Goal: Task Accomplishment & Management: Use online tool/utility

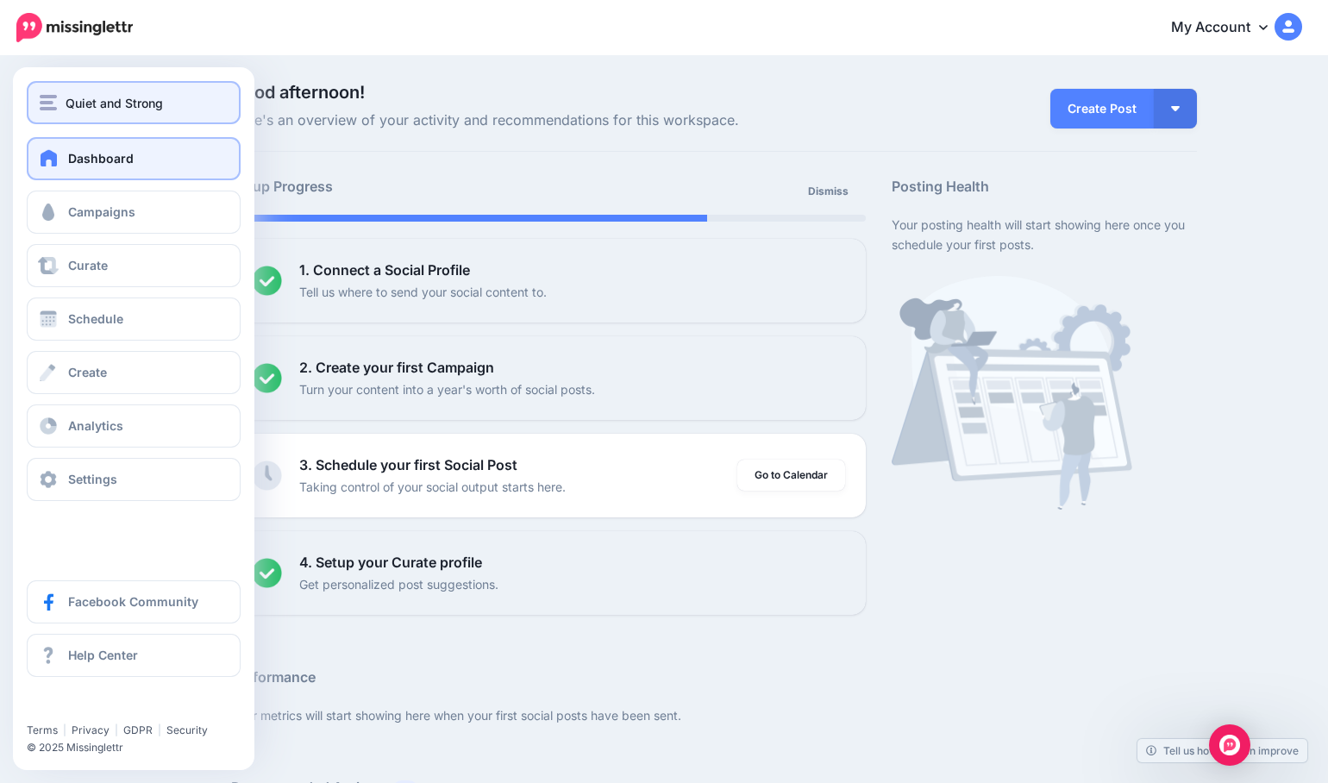
click at [89, 99] on span "Quiet and Strong" at bounding box center [114, 103] width 97 height 20
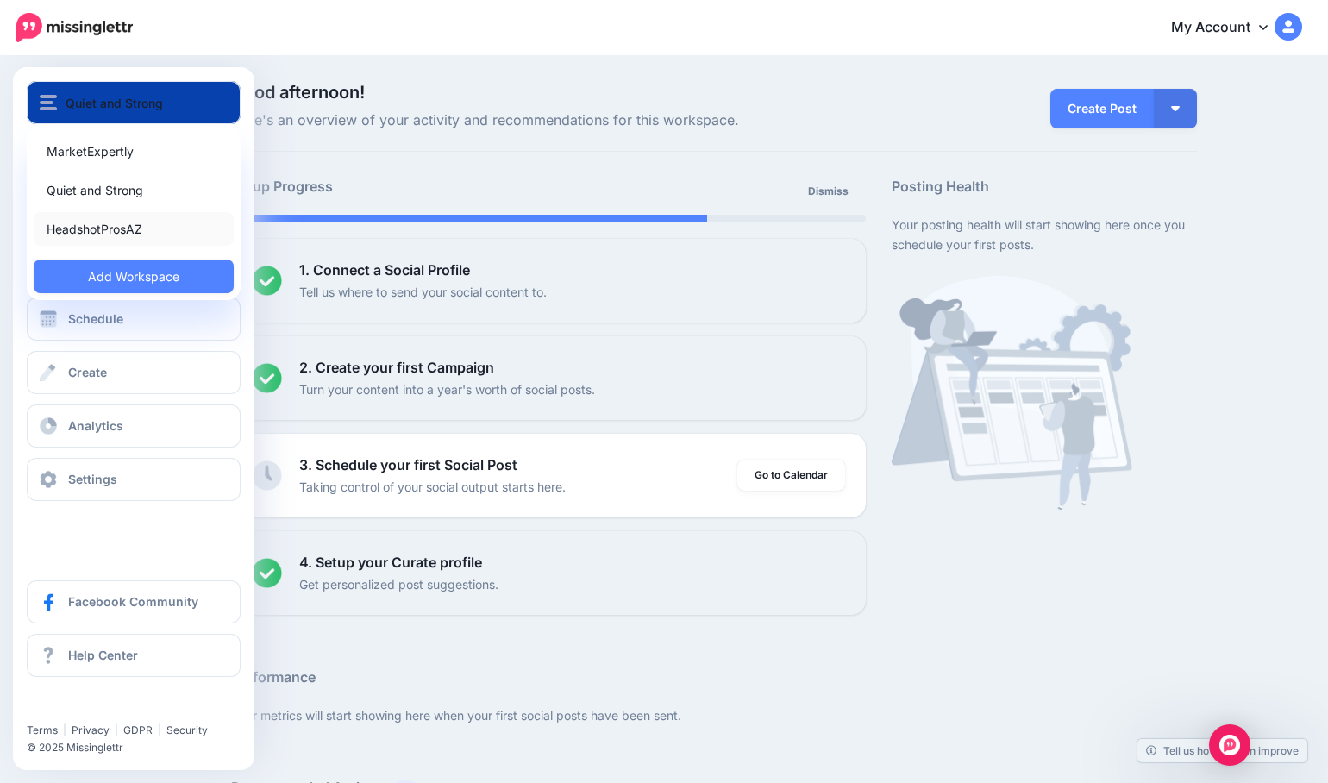
click at [91, 229] on link "HeadshotProsAZ" at bounding box center [134, 229] width 200 height 34
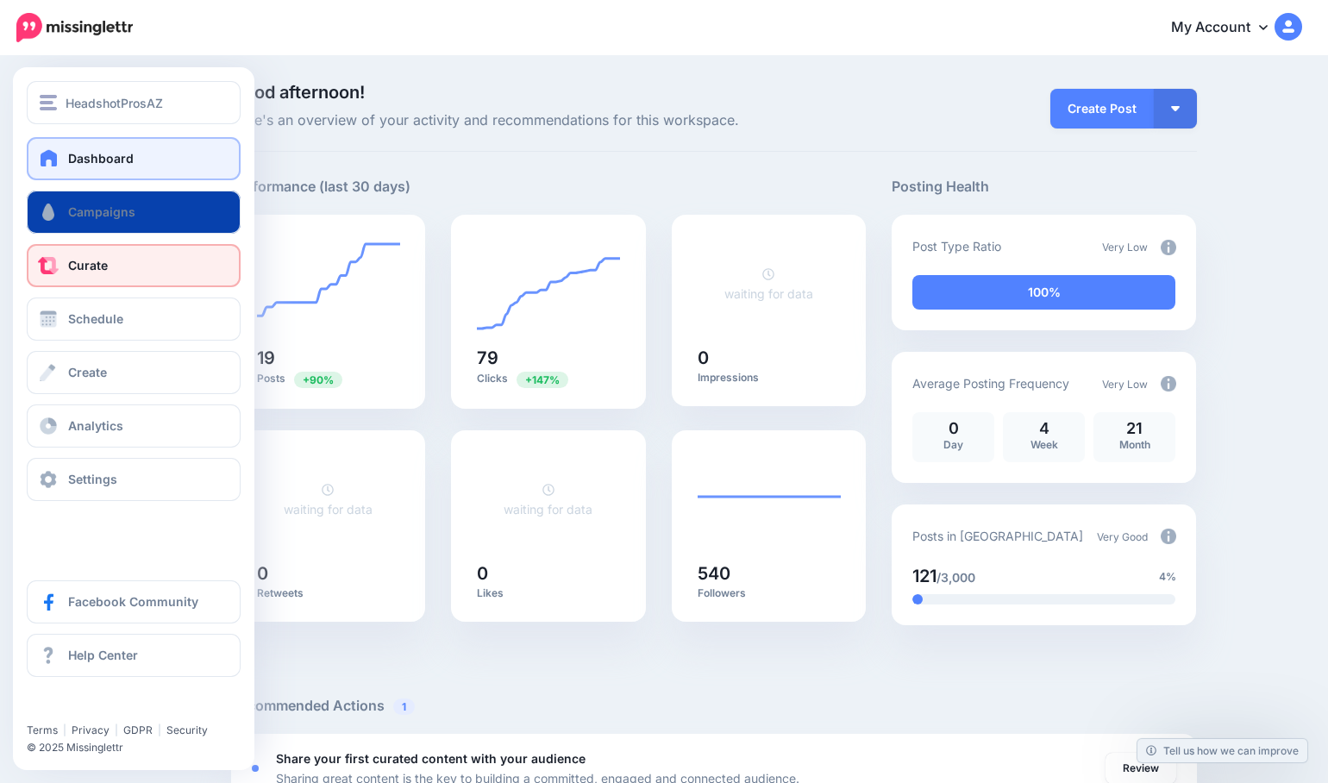
click at [86, 270] on span "Curate" at bounding box center [88, 265] width 40 height 15
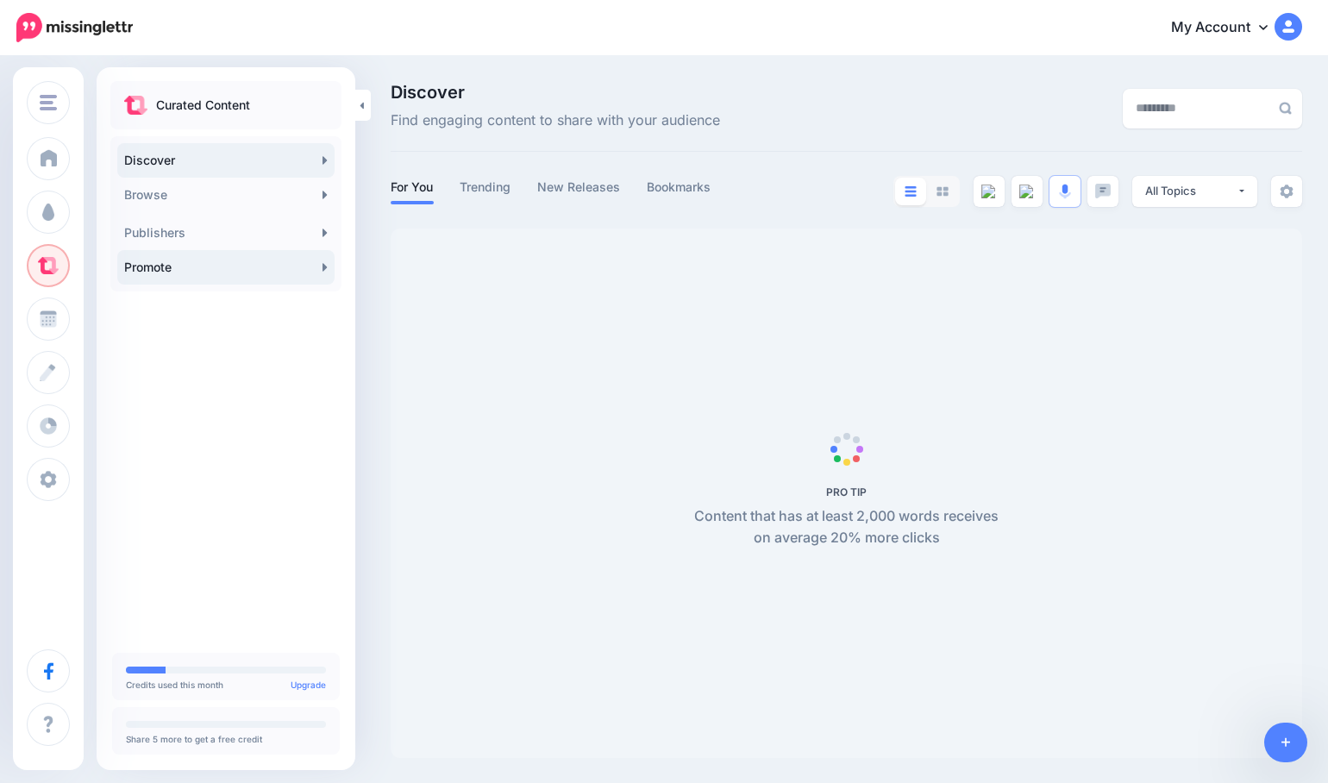
click at [196, 270] on link "Promote" at bounding box center [225, 267] width 217 height 34
